Goal: Task Accomplishment & Management: Use online tool/utility

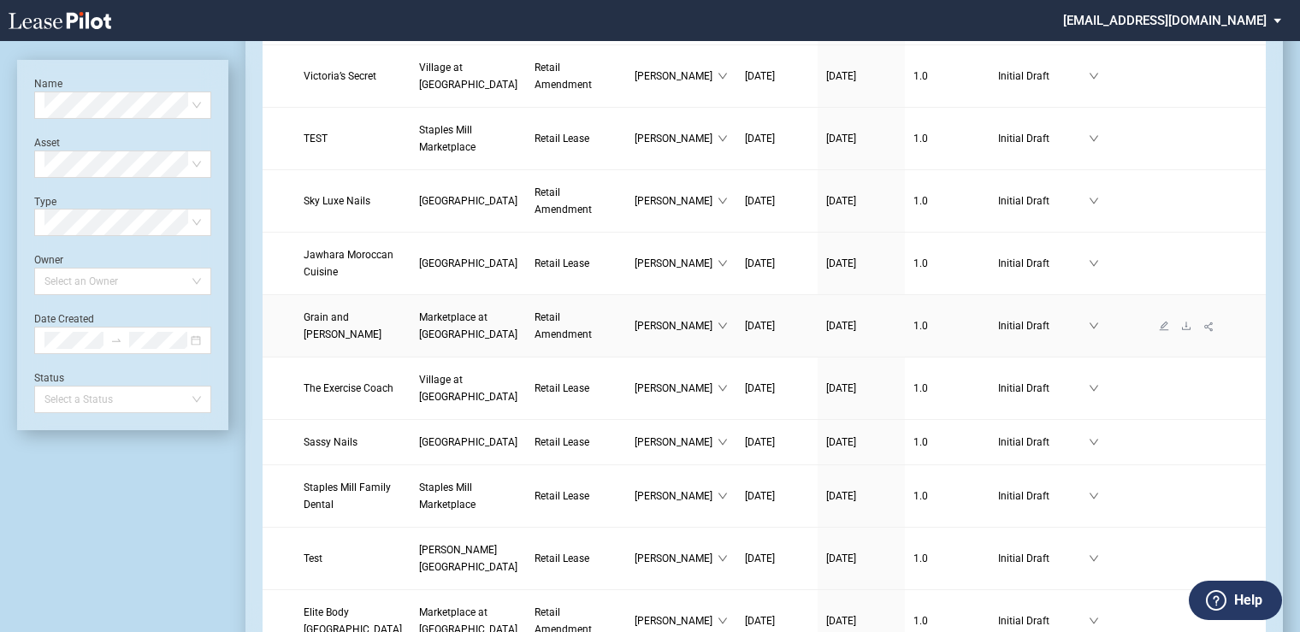
scroll to position [319, 0]
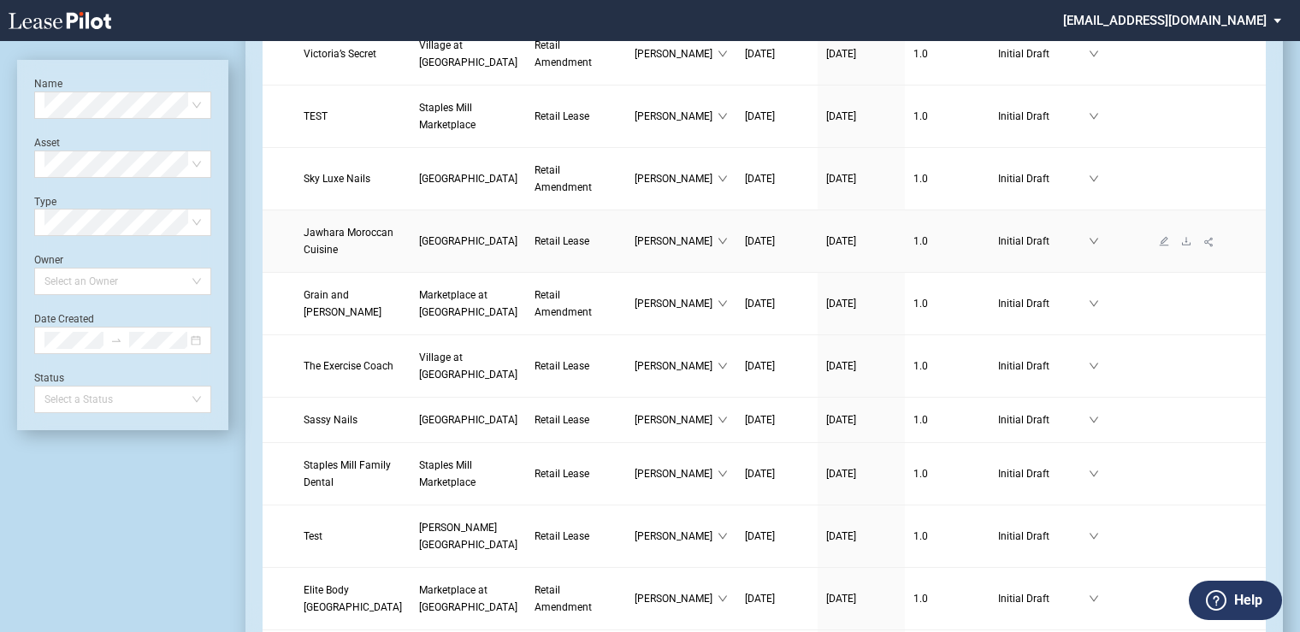
click at [304, 256] on span "Jawhara Moroccan Cuisine" at bounding box center [349, 241] width 90 height 29
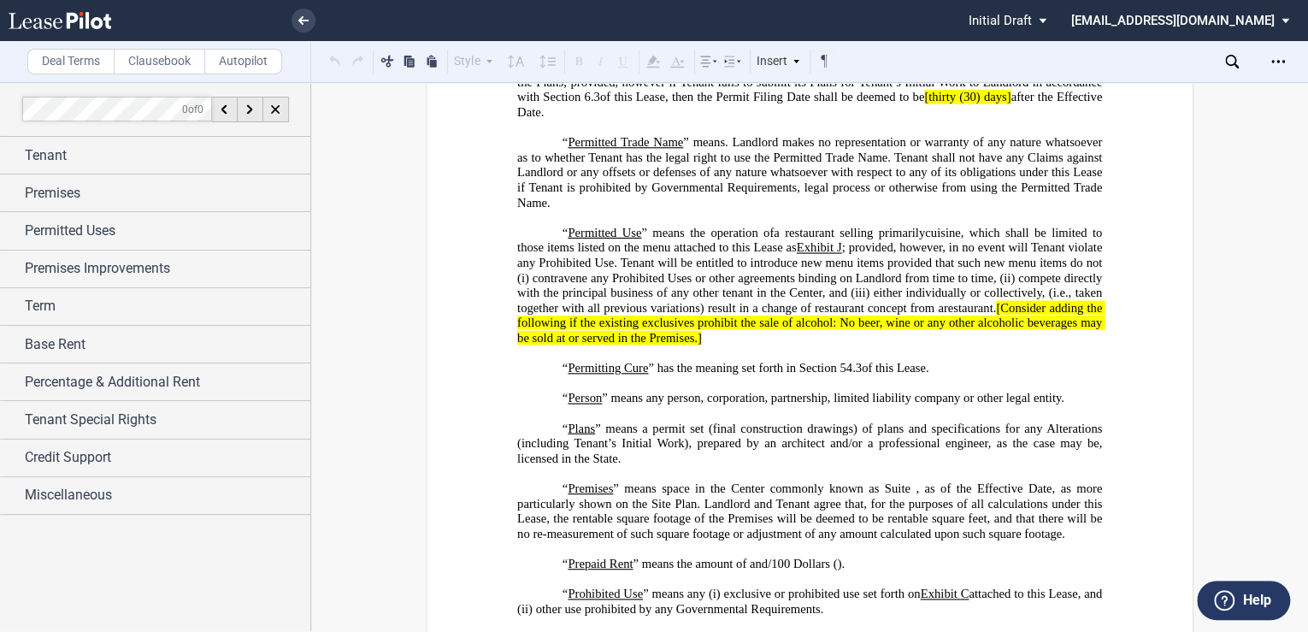
scroll to position [4606, 0]
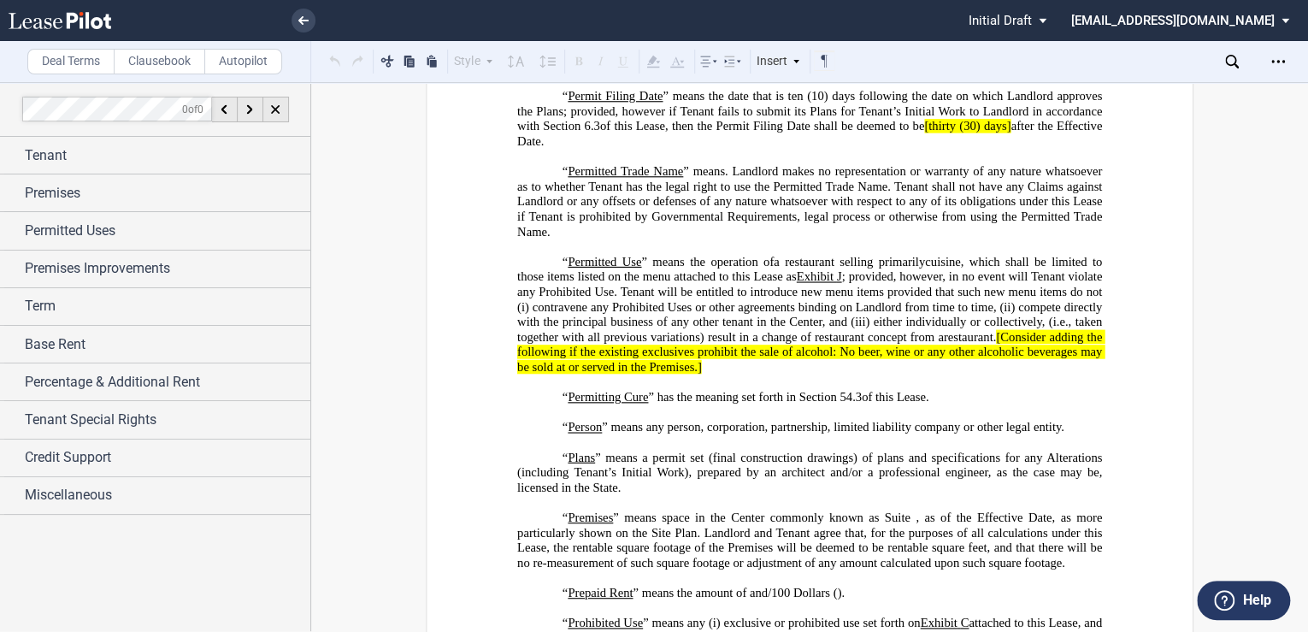
click at [986, 374] on span "[Consider adding the following if the existing exclusives prohibit the sale of …" at bounding box center [811, 351] width 588 height 44
drag, startPoint x: 982, startPoint y: 424, endPoint x: 505, endPoint y: 332, distance: 485.2
